Goal: Task Accomplishment & Management: Use online tool/utility

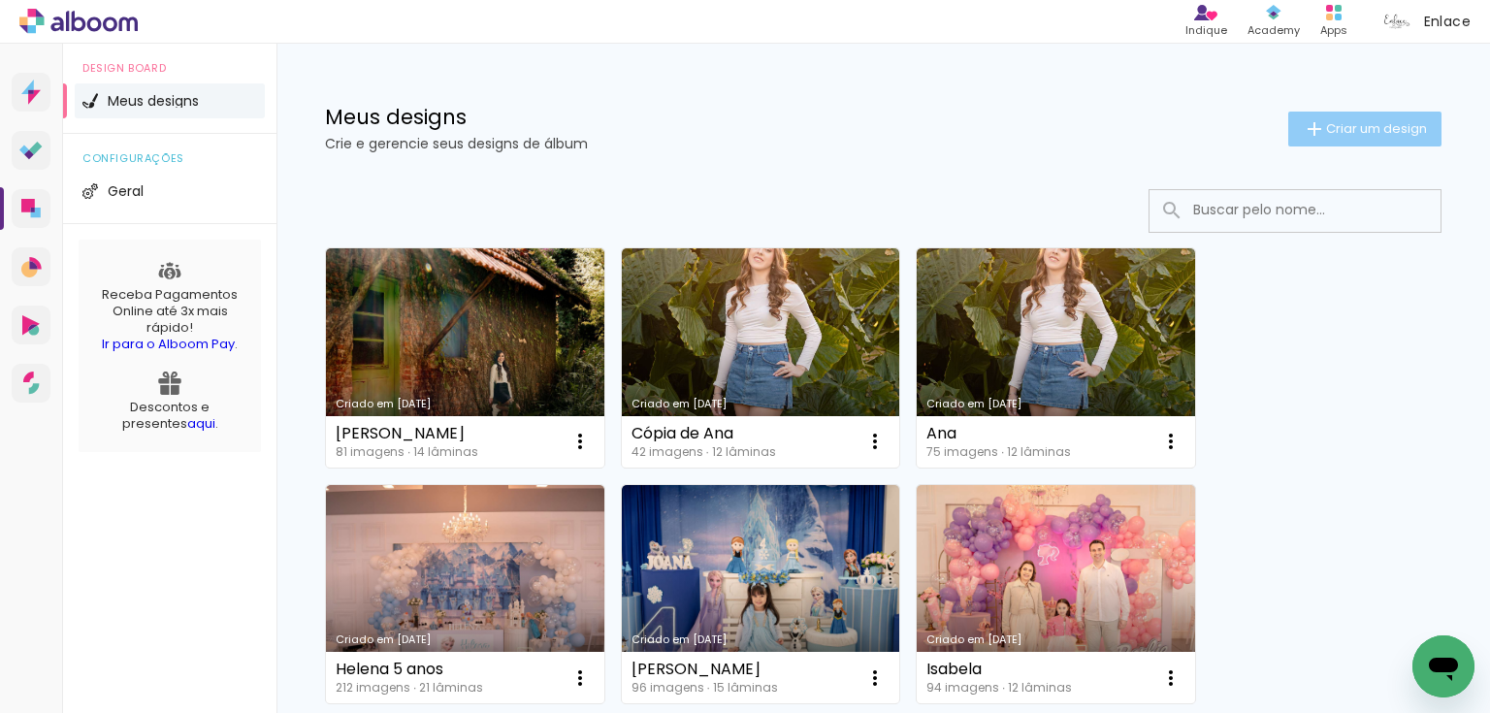
click at [1365, 113] on paper-button "Criar um design" at bounding box center [1364, 129] width 153 height 35
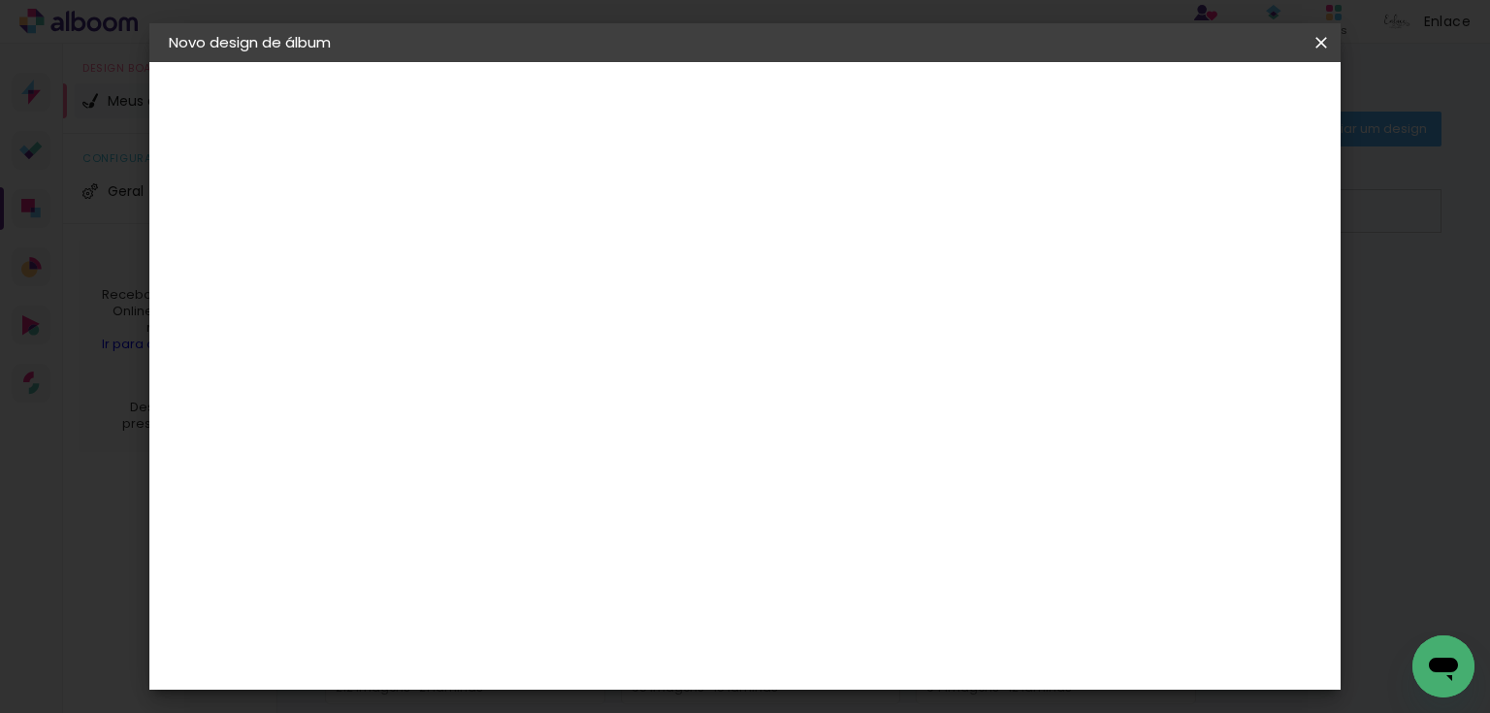
click at [486, 256] on input at bounding box center [486, 260] width 0 height 30
type input "Bê NB"
type paper-input "Bê NB"
click at [685, 88] on paper-button "Avançar" at bounding box center [637, 102] width 95 height 33
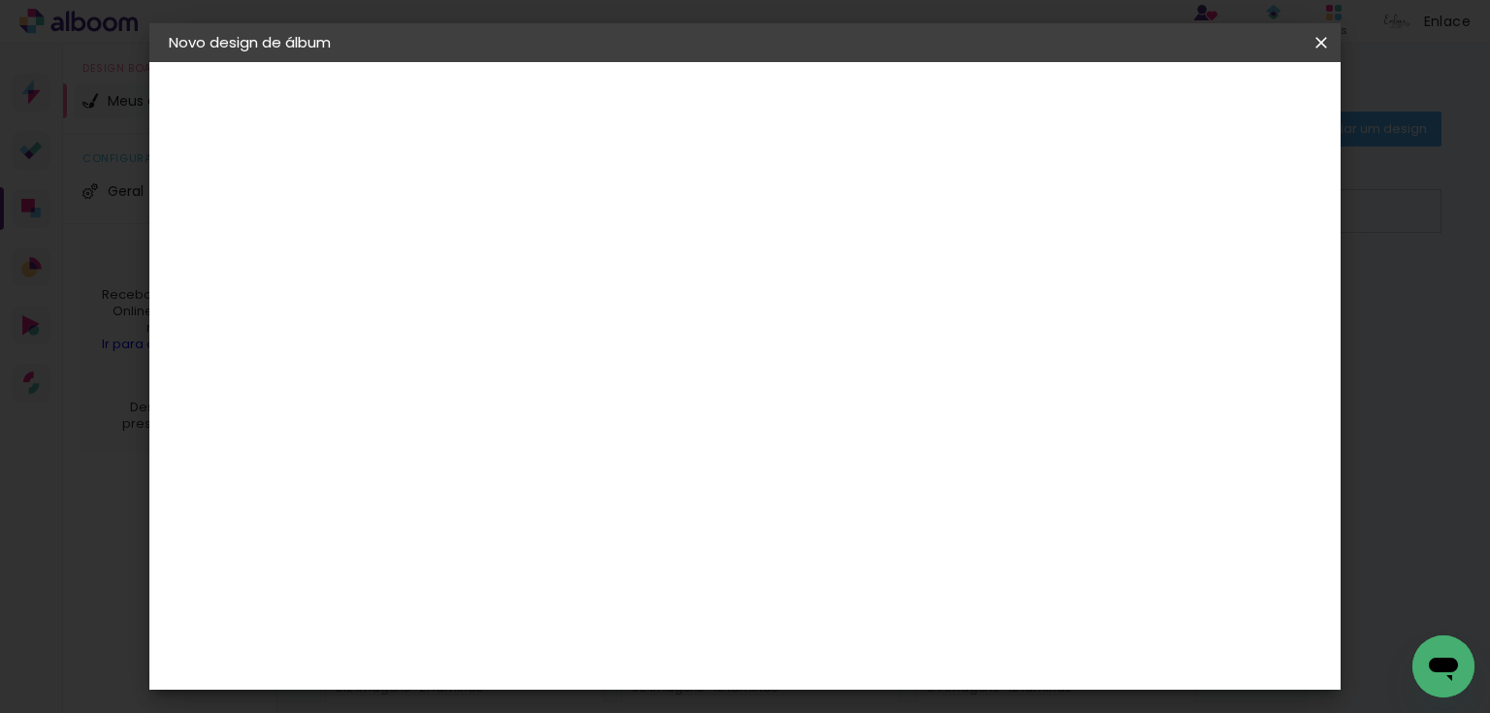
click at [640, 452] on paper-item "Grupo Foto Sul" at bounding box center [536, 485] width 210 height 66
click at [0, 0] on slot "Avançar" at bounding box center [0, 0] width 0 height 0
click at [617, 417] on span "20 × 25" at bounding box center [572, 442] width 90 height 51
click at [802, 86] on paper-button "Avançar" at bounding box center [754, 102] width 95 height 33
click at [1203, 105] on span "Iniciar design" at bounding box center [1159, 103] width 88 height 14
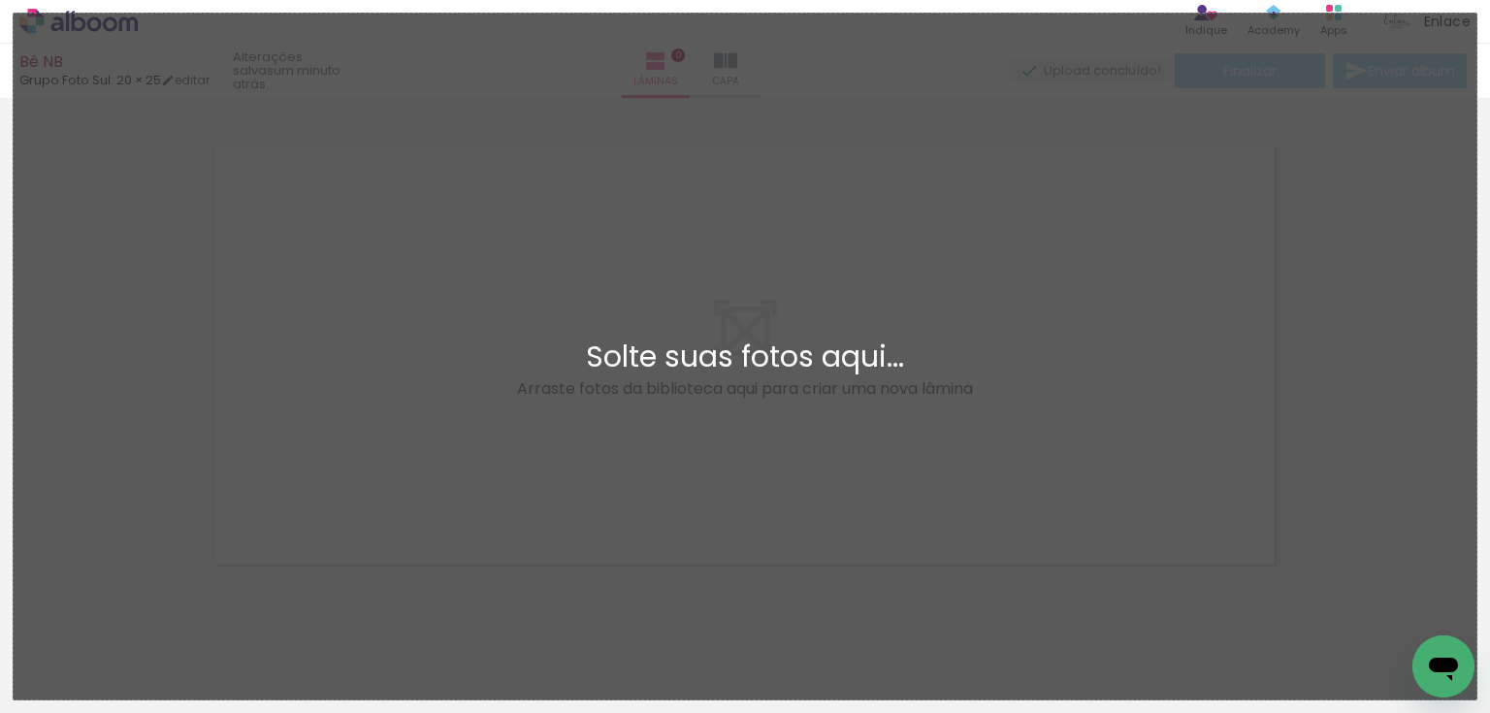
scroll to position [24, 0]
